Goal: Task Accomplishment & Management: Complete application form

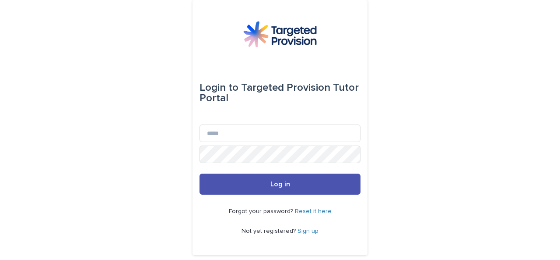
scroll to position [20, 0]
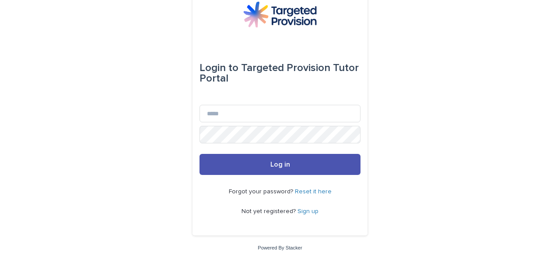
click at [307, 209] on link "Sign up" at bounding box center [308, 211] width 21 height 6
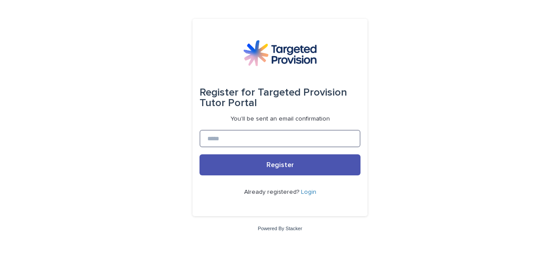
click at [238, 138] on input at bounding box center [280, 139] width 161 height 18
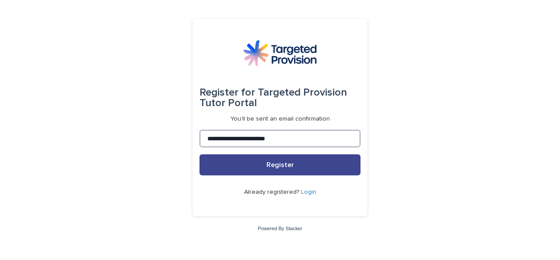
type input "**********"
click at [286, 160] on button "Register" at bounding box center [280, 164] width 161 height 21
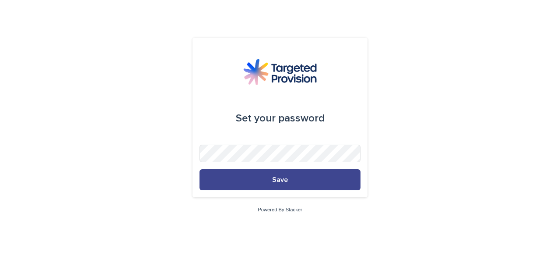
click at [240, 181] on button "Save" at bounding box center [280, 179] width 161 height 21
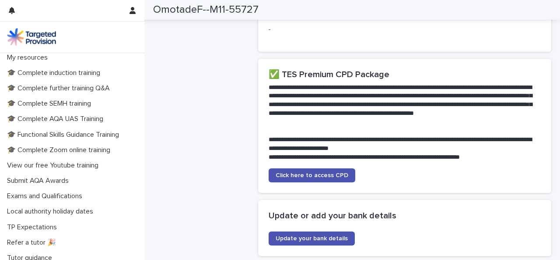
scroll to position [1395, 0]
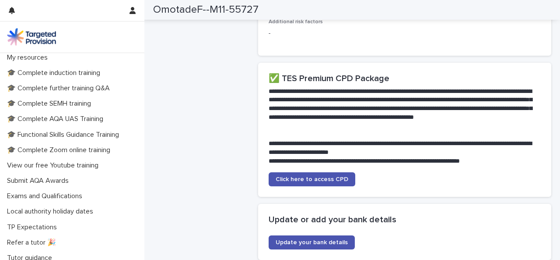
click at [510, 184] on section "**********" at bounding box center [405, 130] width 294 height 134
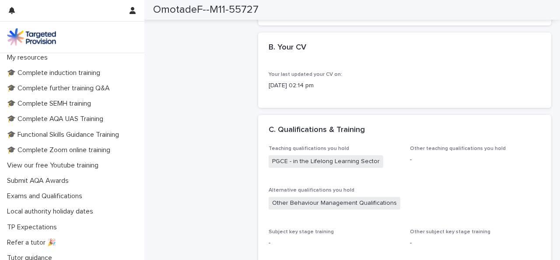
scroll to position [302, 0]
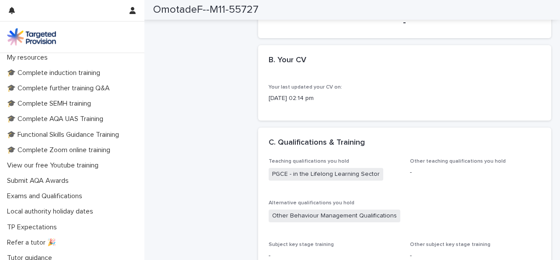
click at [354, 222] on span "Other Behaviour Management Qualifications" at bounding box center [335, 215] width 132 height 13
click at [369, 222] on span "Other Behaviour Management Qualifications" at bounding box center [335, 215] width 132 height 13
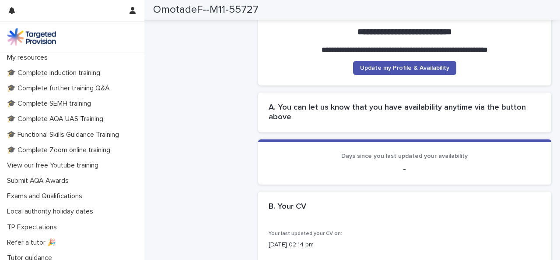
scroll to position [162, 0]
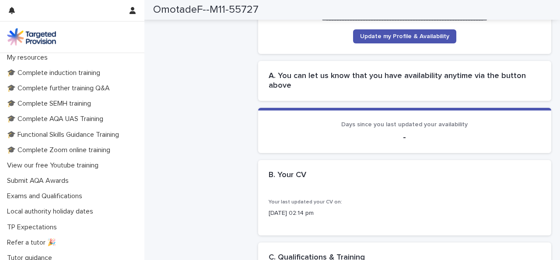
click at [430, 218] on div "18/07/2025 02:14 pm" at bounding box center [405, 212] width 273 height 11
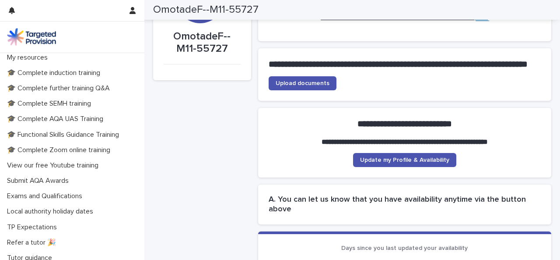
scroll to position [0, 0]
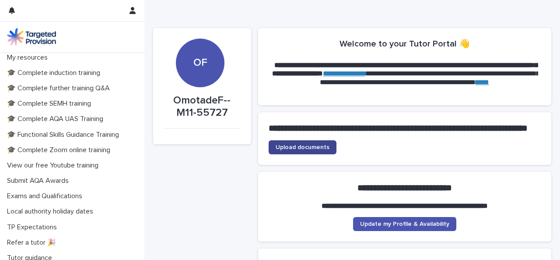
click at [311, 150] on span "Upload documents" at bounding box center [303, 147] width 54 height 6
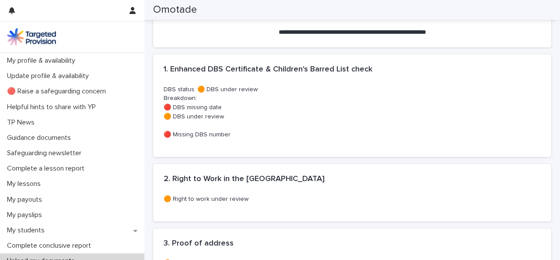
scroll to position [303, 0]
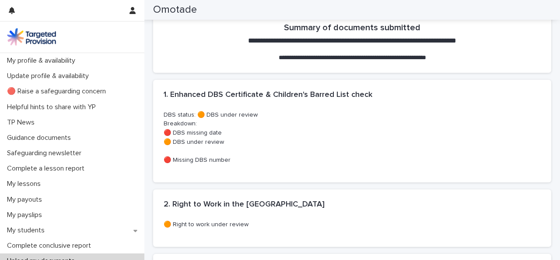
click at [296, 113] on p "DBS status: 🟠 DBS under review Breakdown: 🔴 DBS missing date 🟠 DBS under review…" at bounding box center [352, 137] width 377 height 55
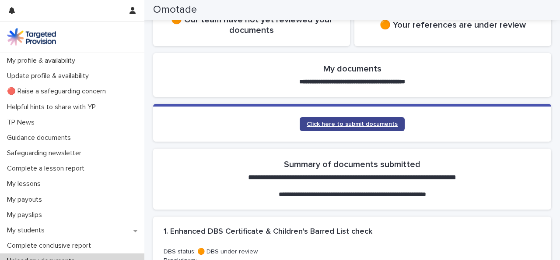
click at [360, 125] on span "Click here to submit documents" at bounding box center [352, 124] width 91 height 6
